Goal: Information Seeking & Learning: Learn about a topic

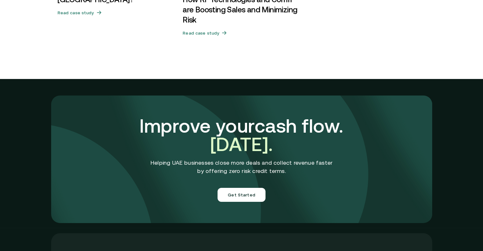
scroll to position [2257, 0]
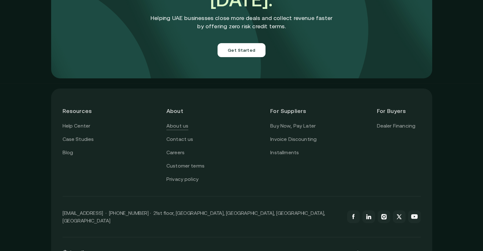
click at [184, 122] on link "About us" at bounding box center [178, 126] width 22 height 8
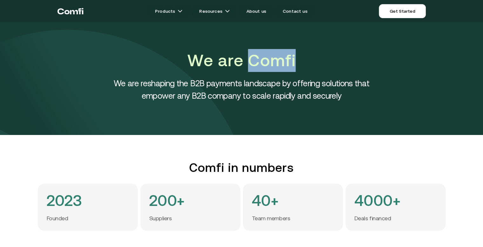
drag, startPoint x: 253, startPoint y: 61, endPoint x: 296, endPoint y: 62, distance: 43.2
click at [296, 62] on h1 "We are Comfi" at bounding box center [242, 60] width 286 height 23
copy h1 "Comfi"
